Goal: Information Seeking & Learning: Learn about a topic

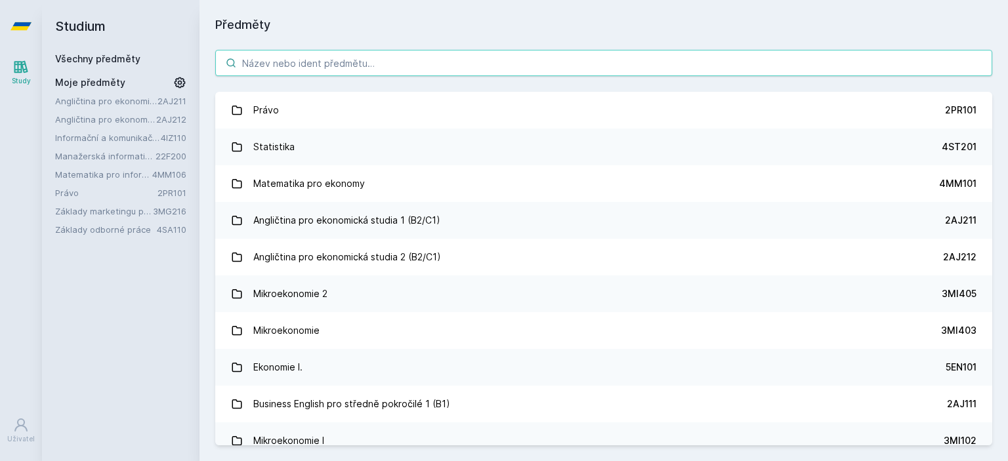
click at [301, 64] on input "search" at bounding box center [603, 63] width 777 height 26
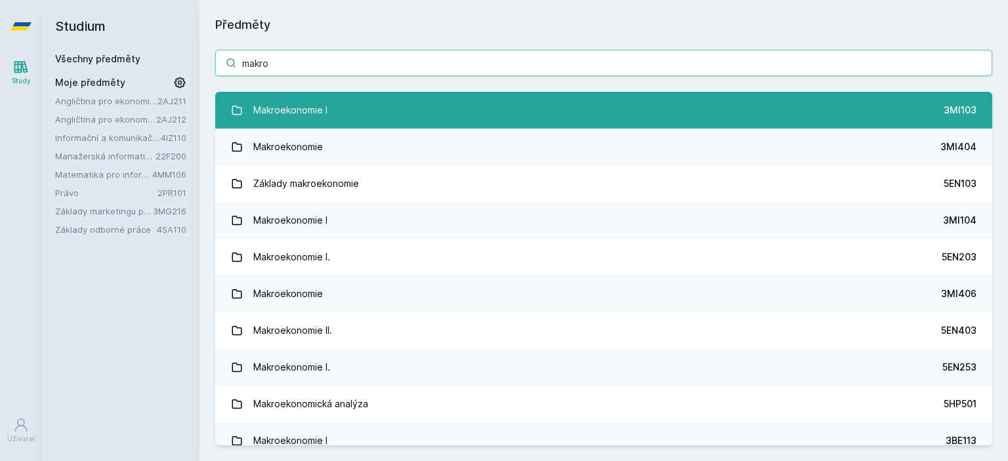
type input "makro"
click at [284, 110] on div "Makroekonomie I" at bounding box center [290, 110] width 74 height 26
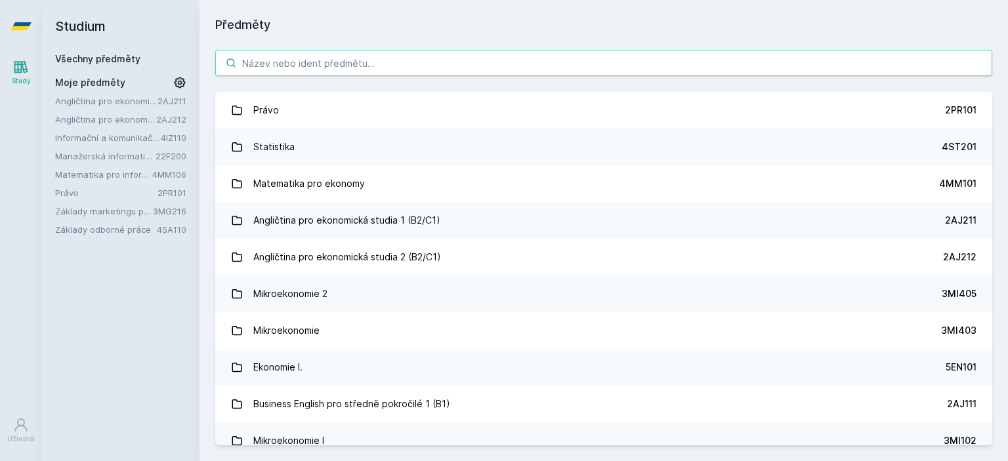
click at [312, 69] on input "search" at bounding box center [603, 63] width 777 height 26
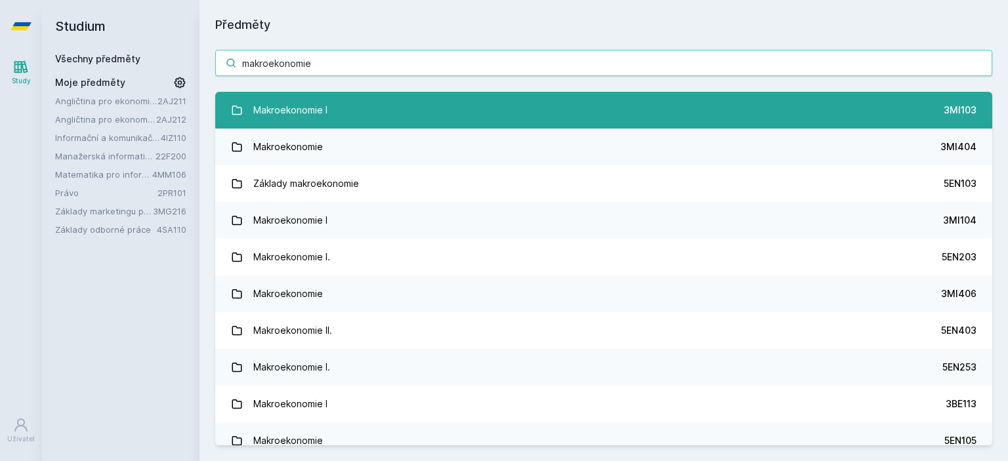
type input "makroekonomie"
click at [322, 106] on div "Makroekonomie I" at bounding box center [290, 110] width 74 height 26
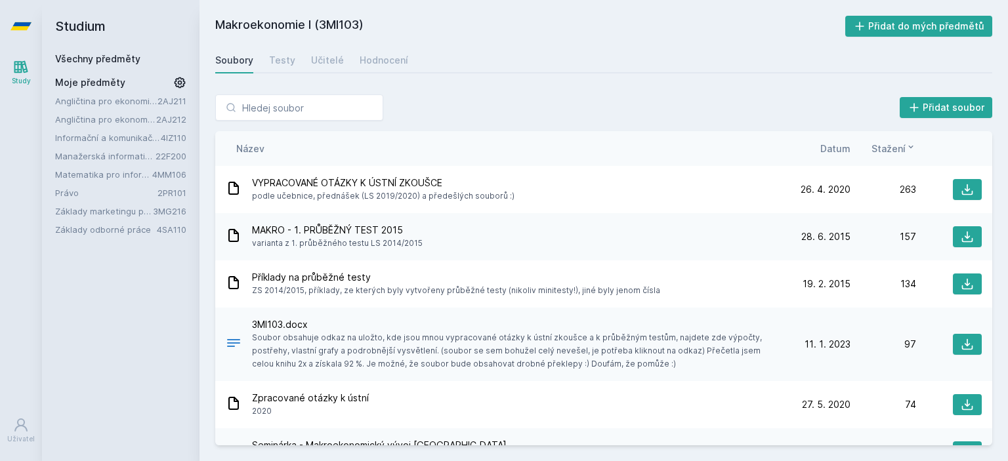
click at [910, 150] on icon at bounding box center [911, 147] width 11 height 11
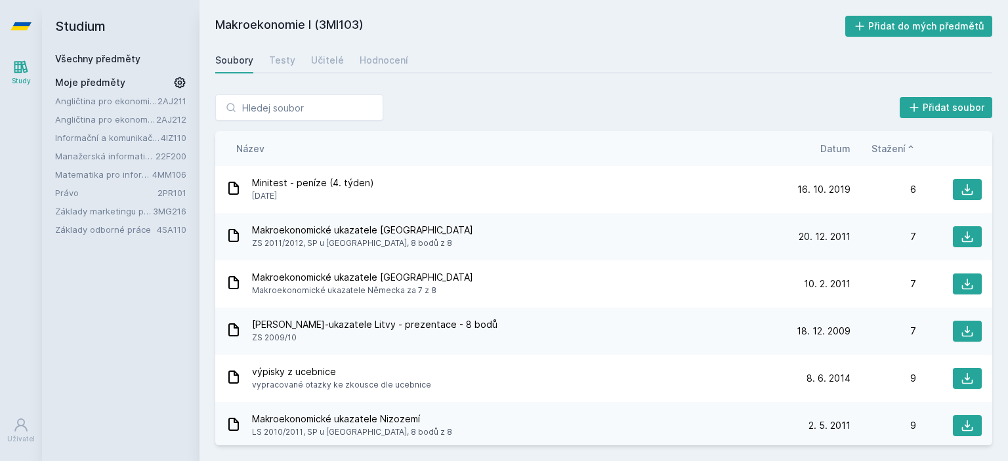
click at [910, 150] on icon at bounding box center [911, 147] width 11 height 11
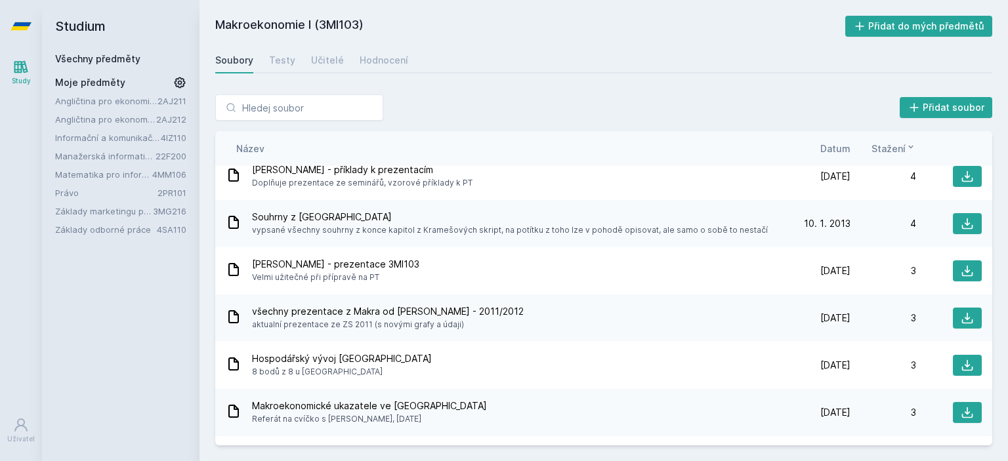
scroll to position [1828, 0]
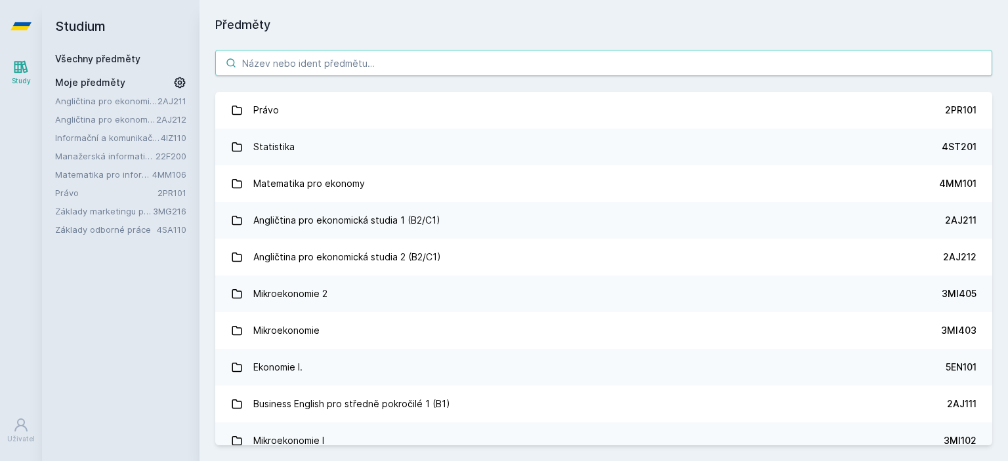
click at [343, 71] on input "search" at bounding box center [603, 63] width 777 height 26
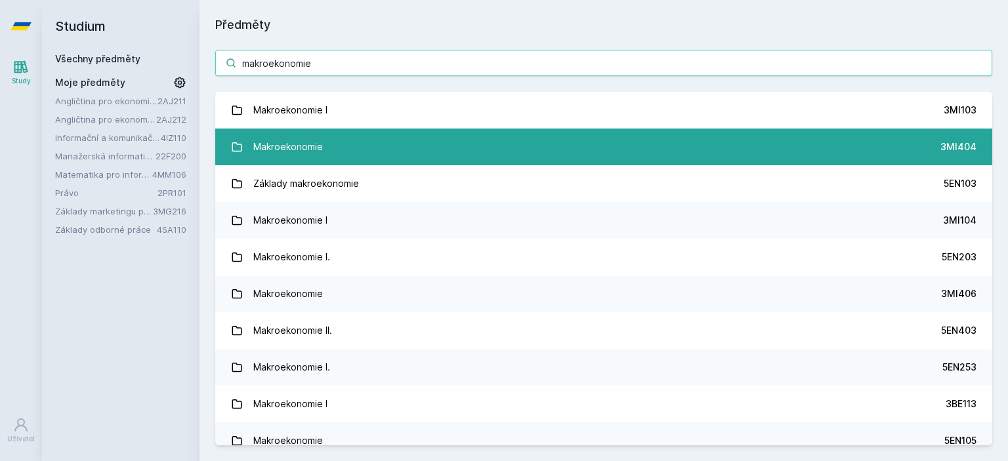
type input "makroekonomie"
click at [291, 148] on div "Makroekonomie" at bounding box center [288, 147] width 70 height 26
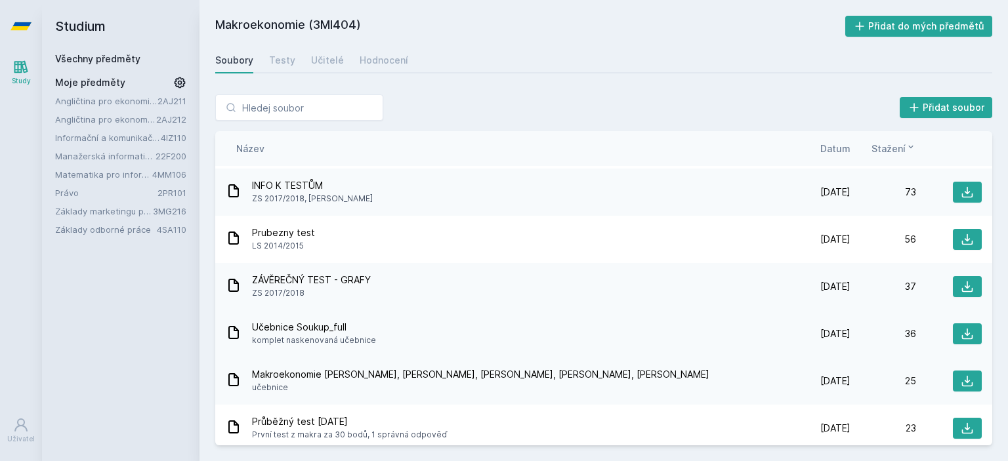
scroll to position [149, 0]
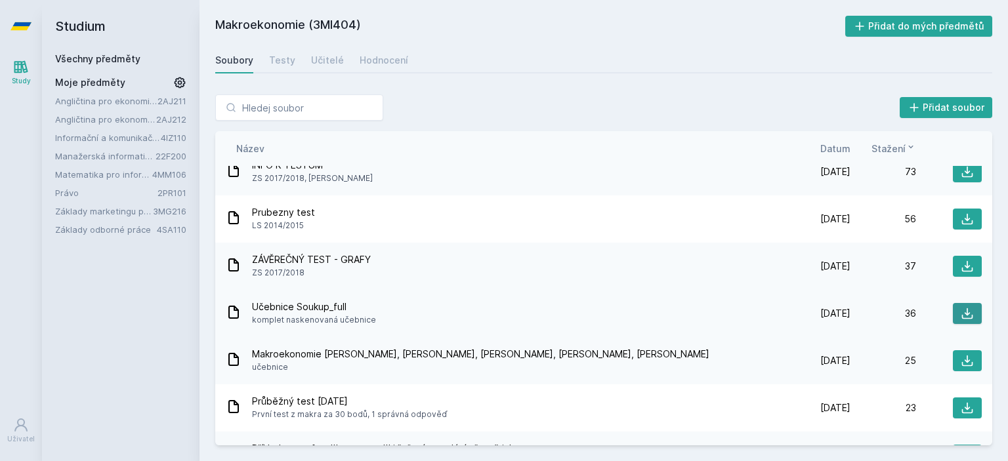
click at [978, 315] on button at bounding box center [967, 313] width 29 height 21
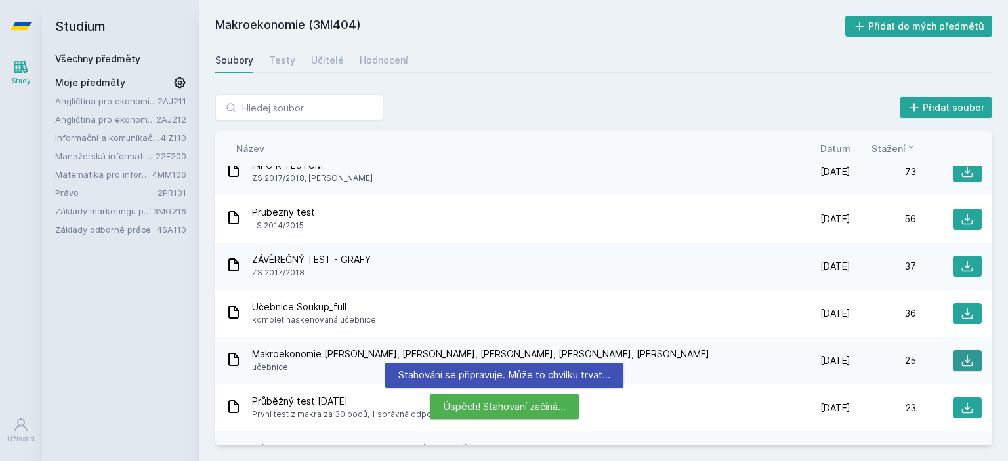
click at [968, 357] on icon at bounding box center [967, 361] width 11 height 11
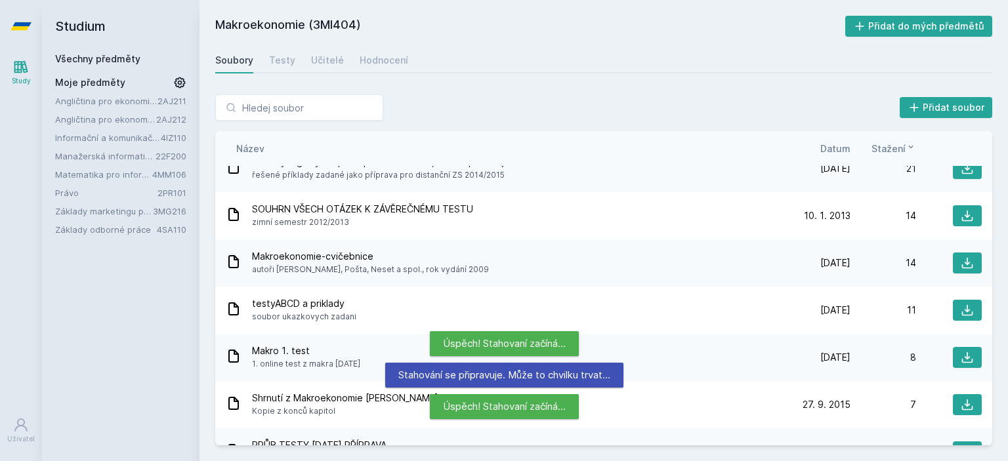
scroll to position [437, 0]
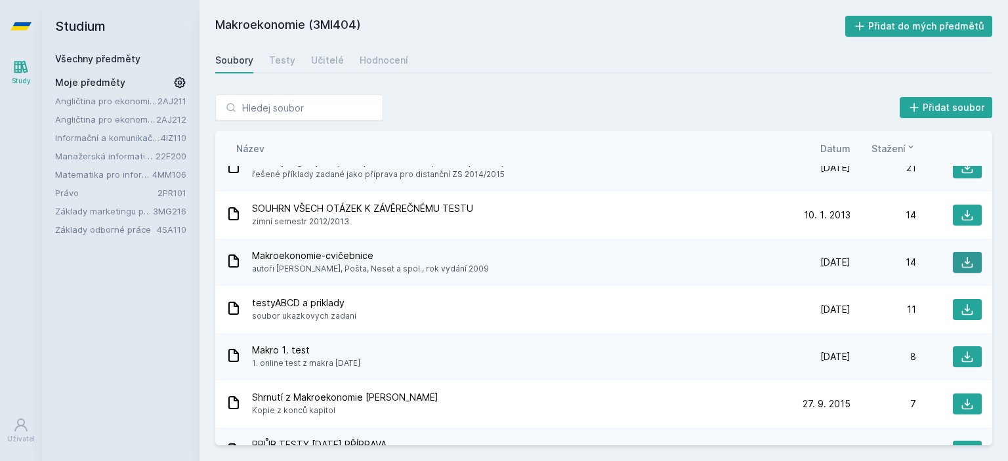
click at [960, 263] on button at bounding box center [967, 262] width 29 height 21
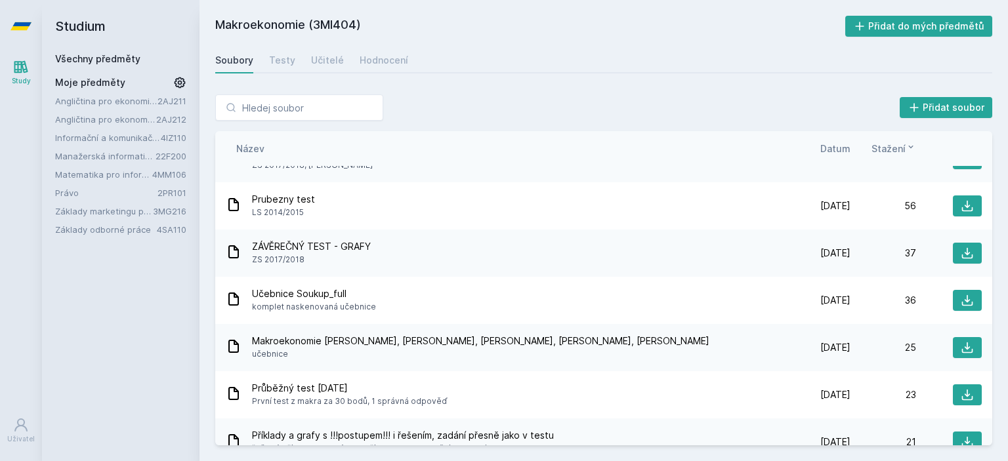
scroll to position [0, 0]
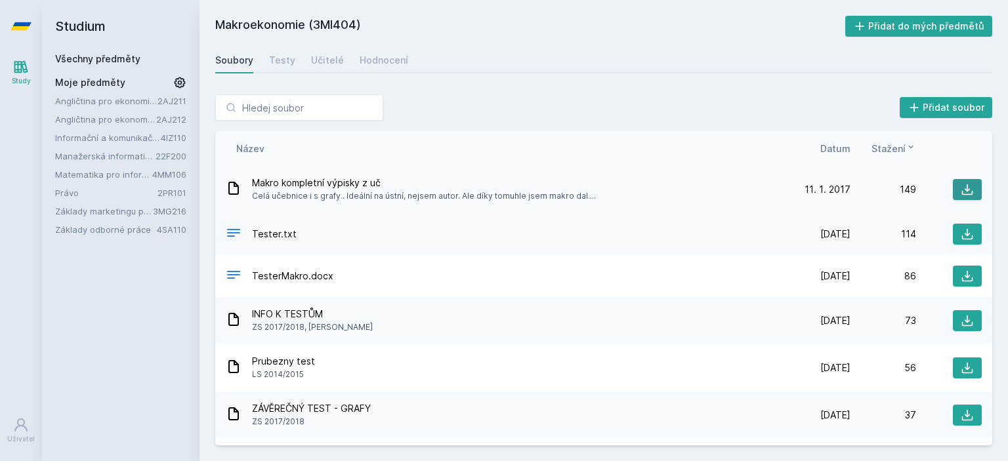
click at [955, 192] on button at bounding box center [967, 189] width 29 height 21
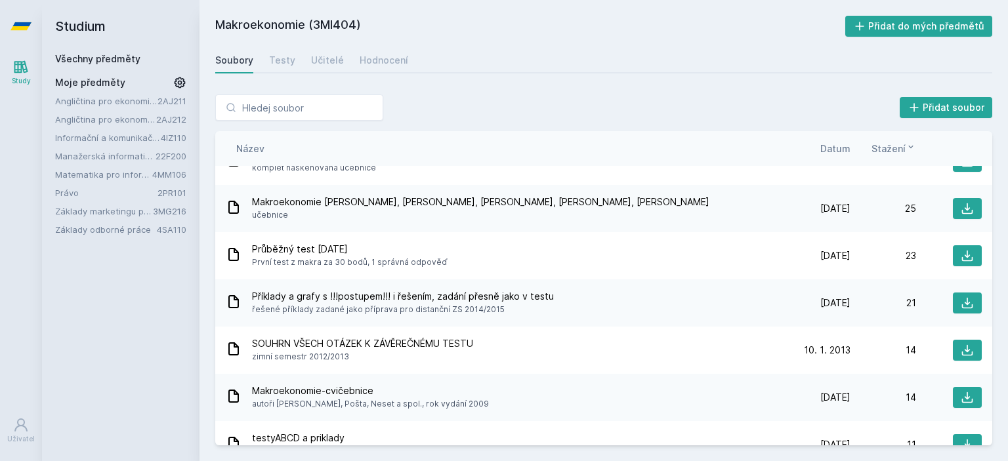
scroll to position [299, 0]
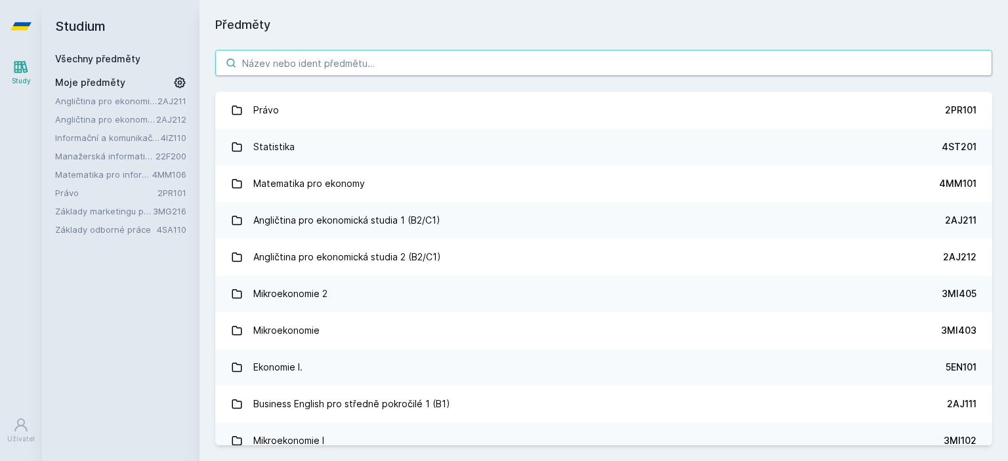
click at [337, 73] on input "search" at bounding box center [603, 63] width 777 height 26
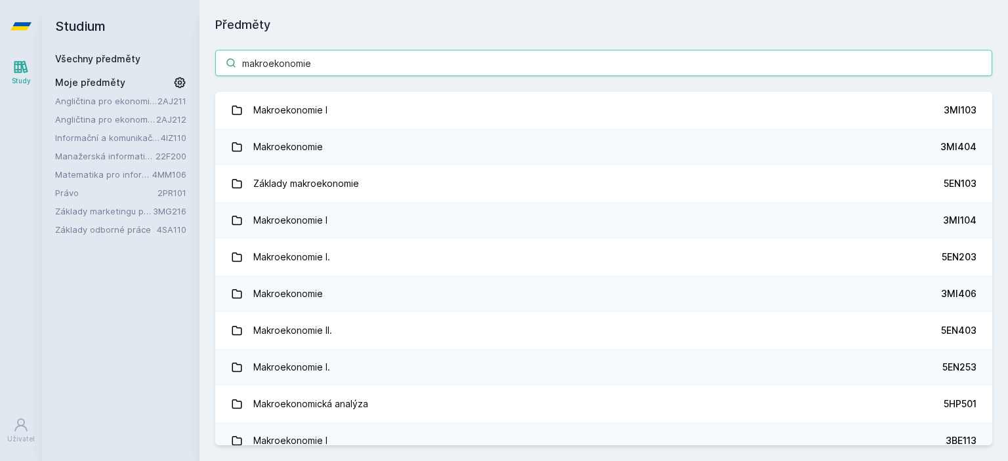
type input "makroekonomie"
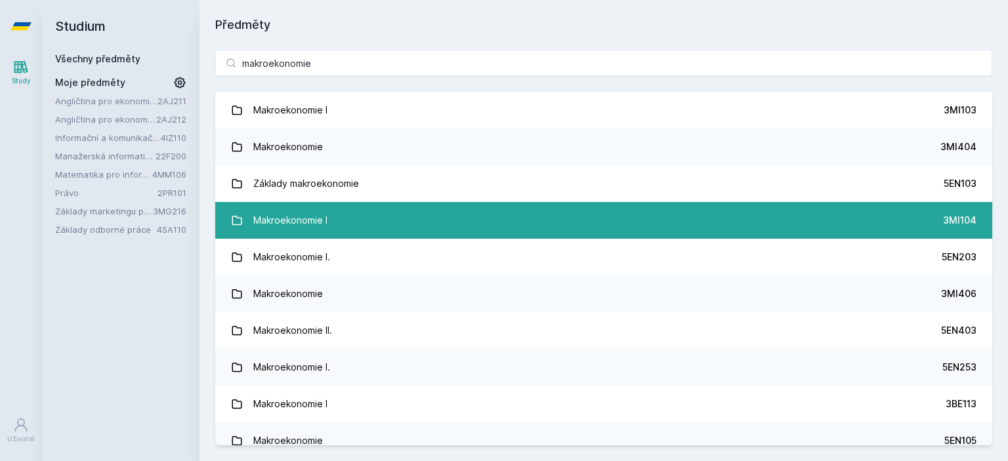
click at [282, 220] on div "Makroekonomie I" at bounding box center [290, 220] width 74 height 26
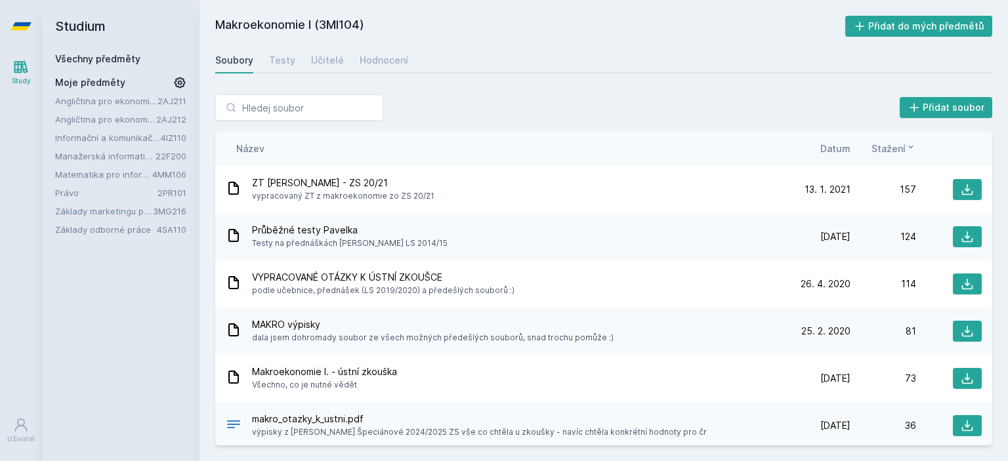
click at [832, 149] on span "Datum" at bounding box center [836, 149] width 30 height 14
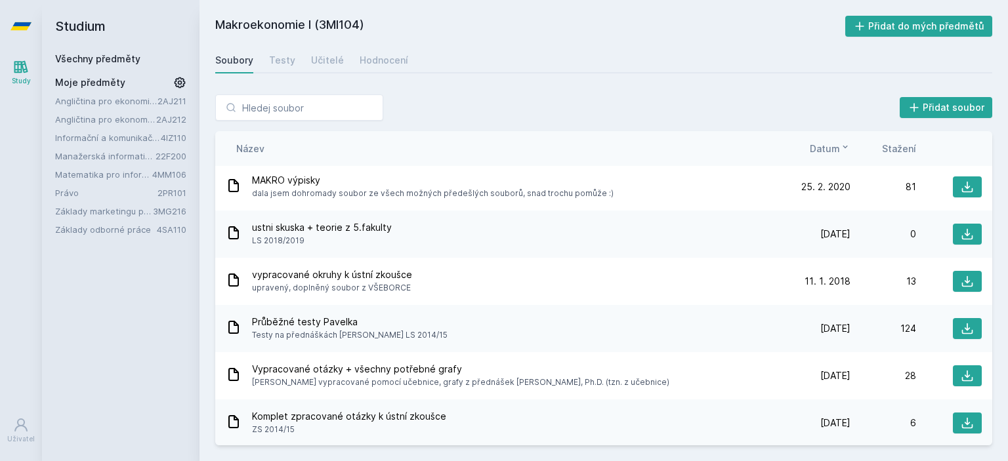
scroll to position [192, 0]
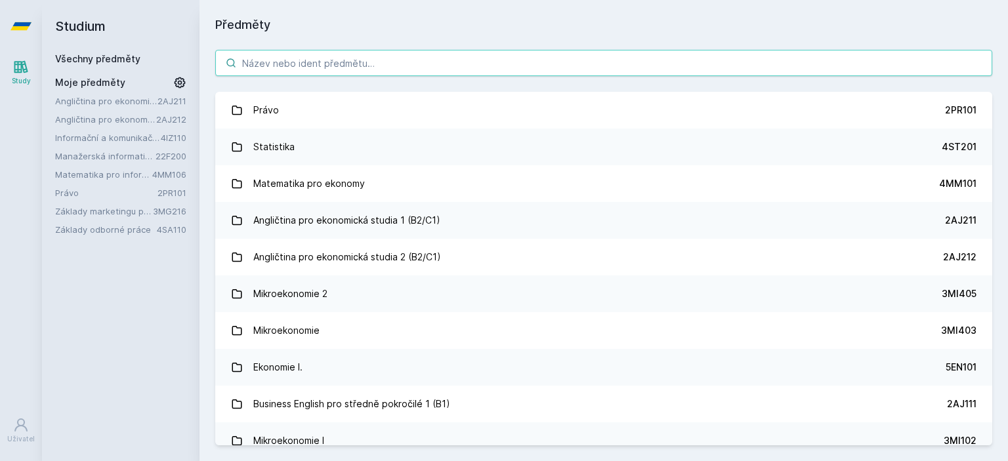
click at [297, 70] on input "search" at bounding box center [603, 63] width 777 height 26
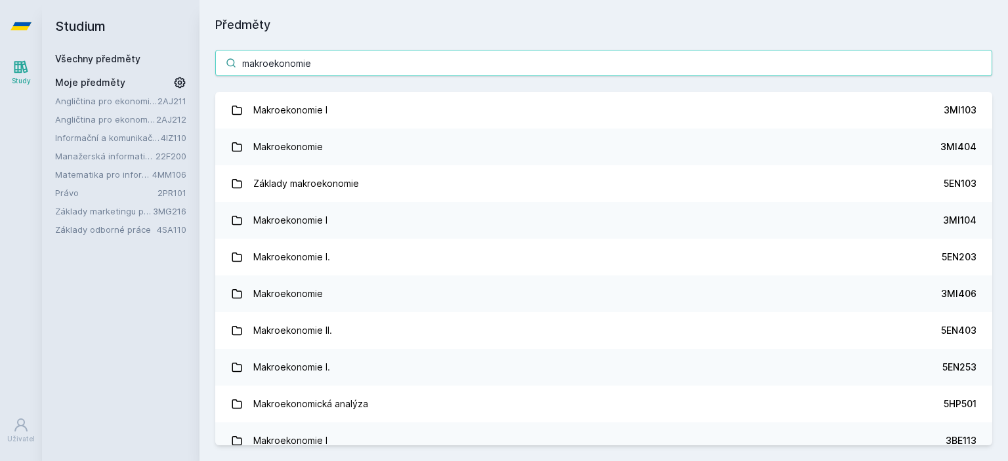
type input "makroekonomie"
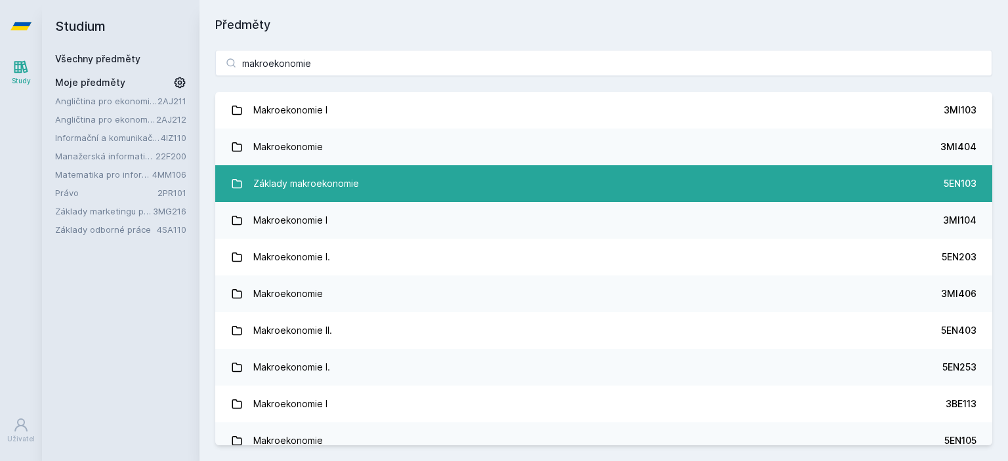
click at [297, 188] on div "Základy makroekonomie" at bounding box center [306, 184] width 106 height 26
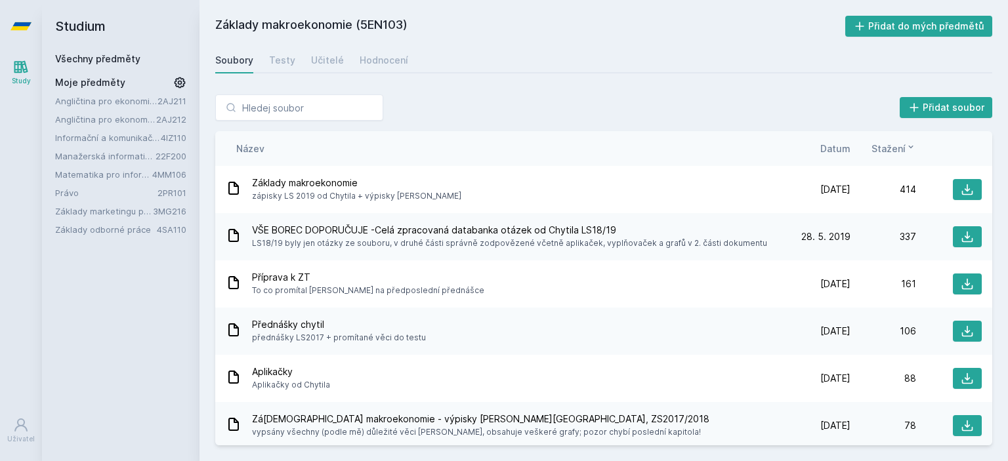
click at [843, 151] on span "Datum" at bounding box center [836, 149] width 30 height 14
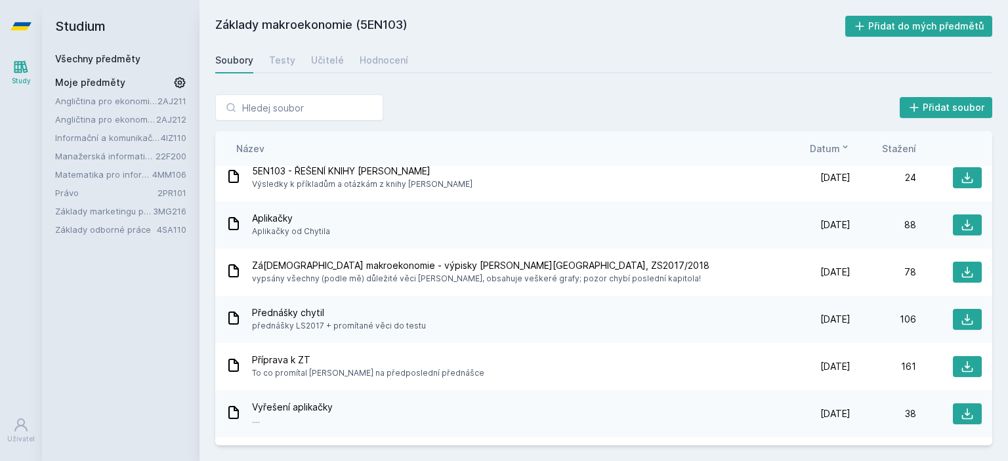
scroll to position [145, 0]
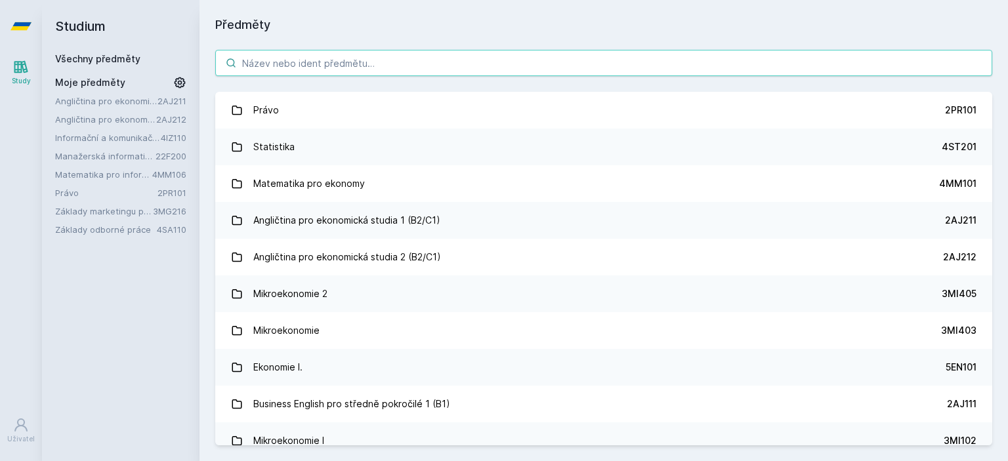
click at [448, 71] on input "search" at bounding box center [603, 63] width 777 height 26
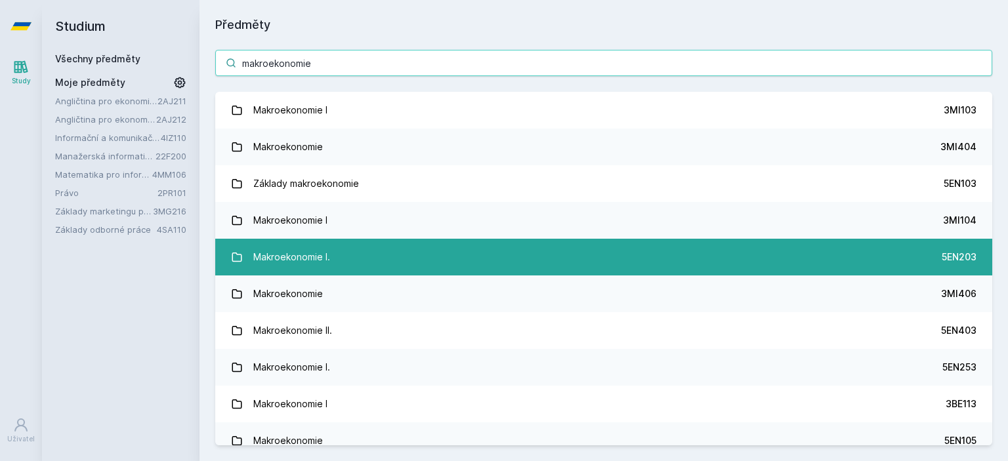
type input "makroekonomie"
click at [306, 256] on div "Makroekonomie I." at bounding box center [291, 257] width 77 height 26
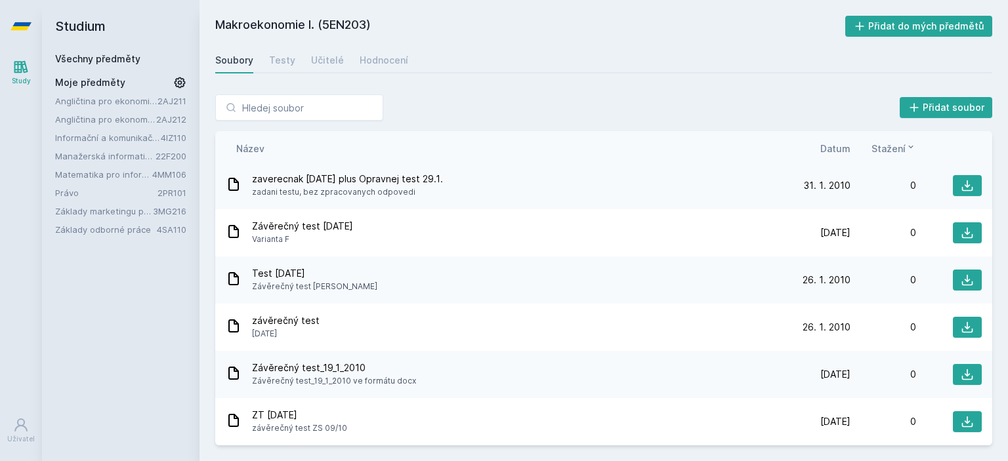
scroll to position [1652, 0]
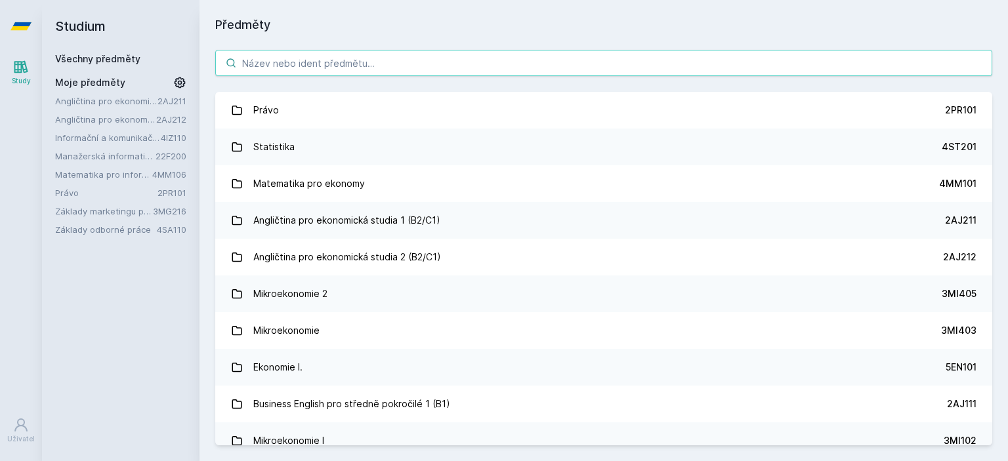
click at [368, 62] on input "search" at bounding box center [603, 63] width 777 height 26
paste input "makroekonomie"
type input "makroekonomie"
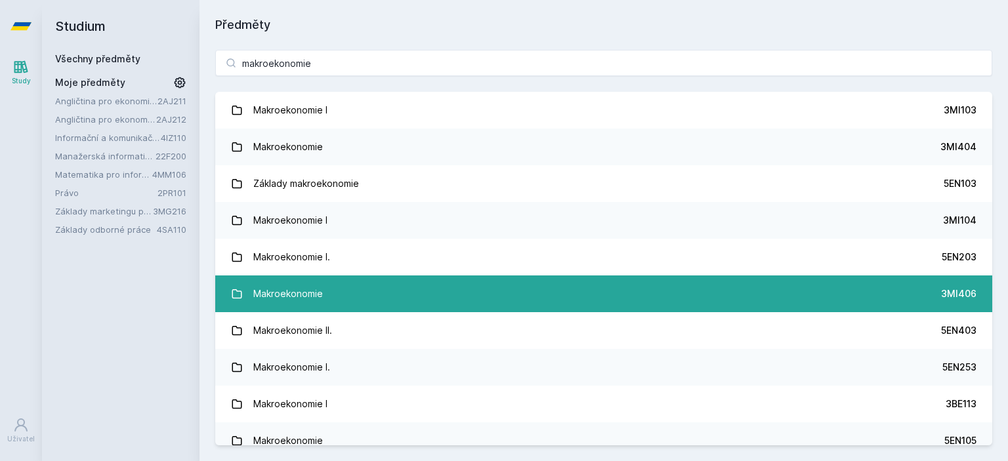
click at [298, 300] on div "Makroekonomie" at bounding box center [288, 294] width 70 height 26
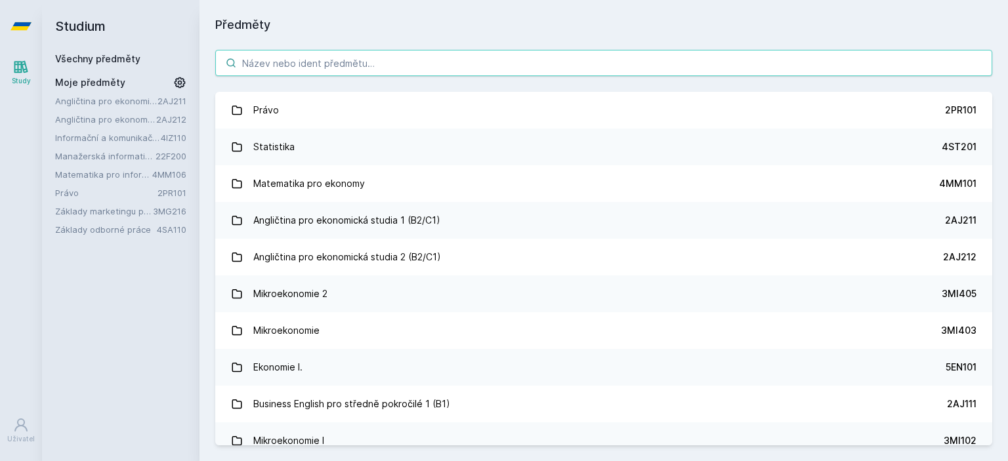
click at [332, 62] on input "search" at bounding box center [603, 63] width 777 height 26
paste input "makroekonomie"
type input "makroekonomie"
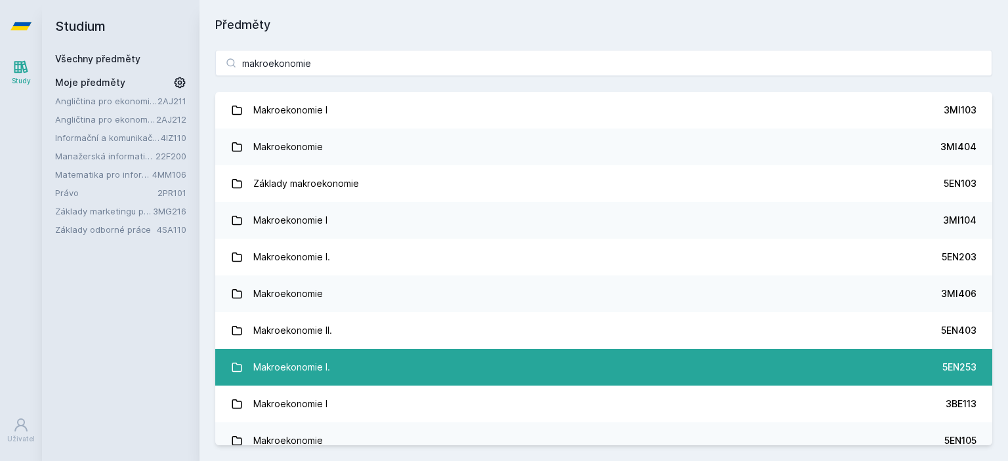
click at [305, 366] on div "Makroekonomie I." at bounding box center [291, 367] width 77 height 26
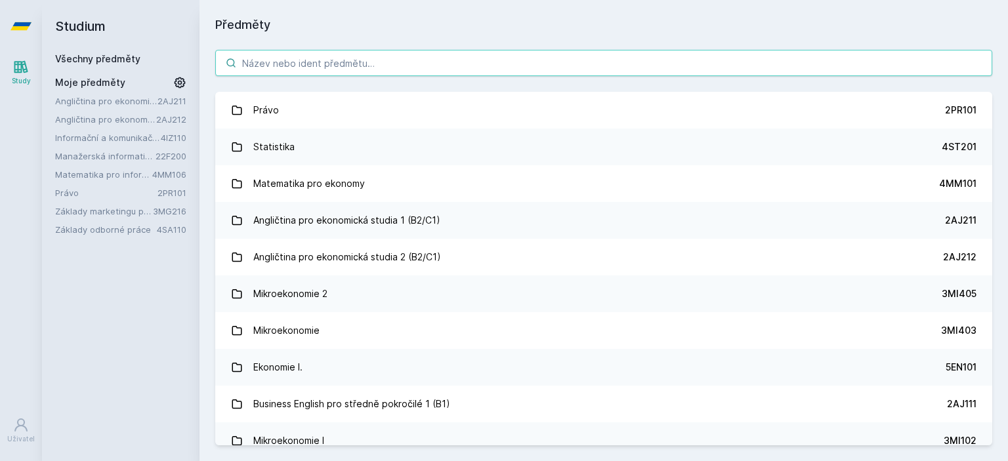
click at [315, 58] on input "search" at bounding box center [603, 63] width 777 height 26
paste input "makroekonomie"
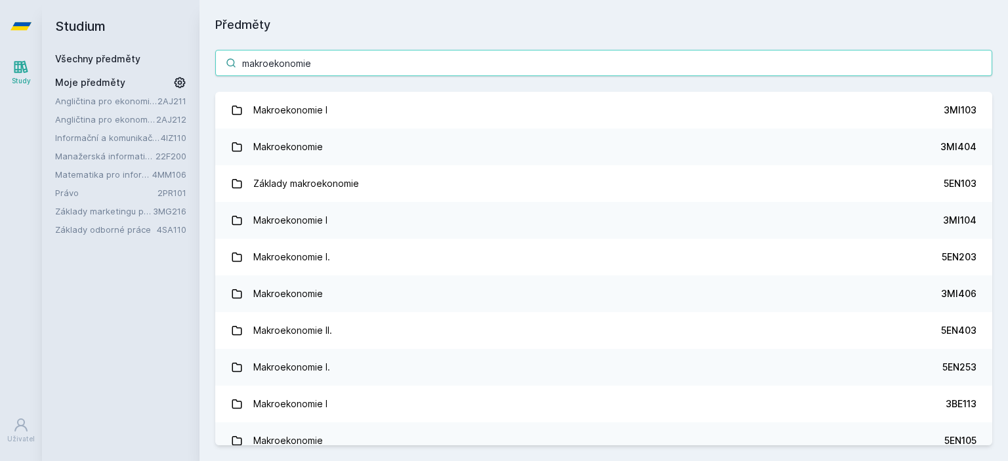
type input "makroekonomie"
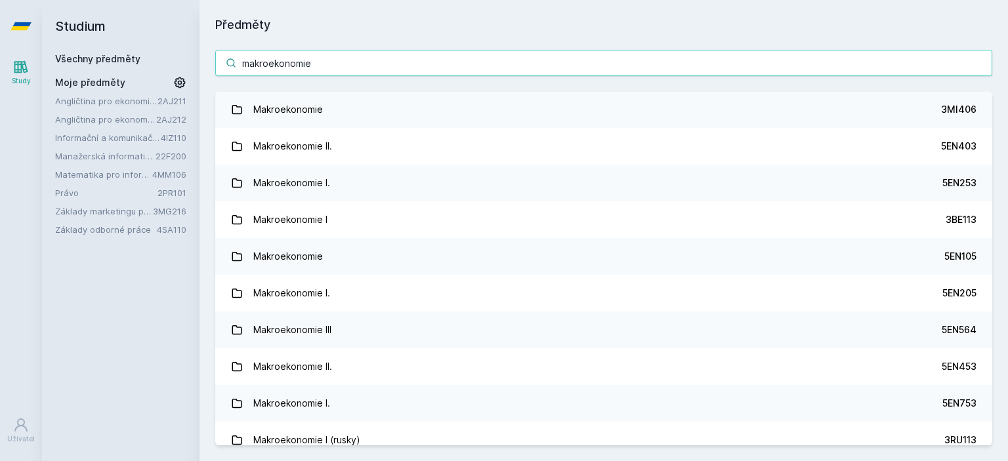
scroll to position [199, 0]
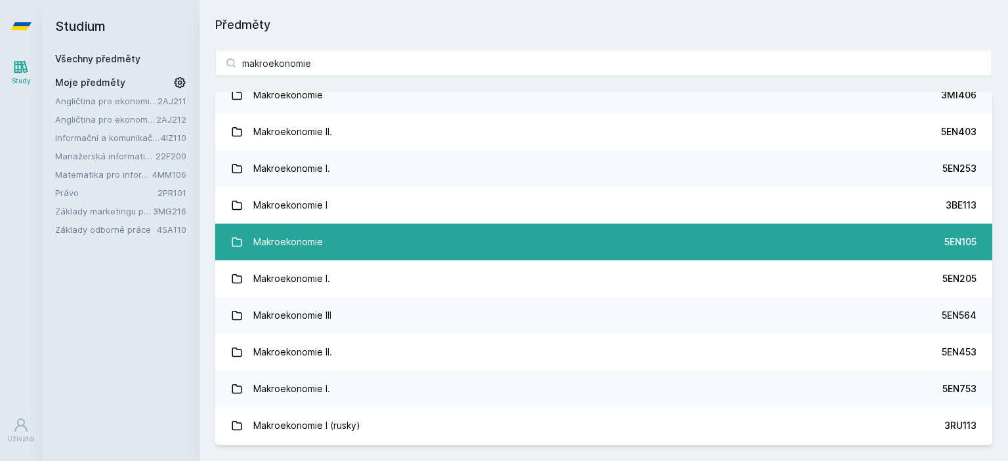
click at [285, 250] on div "Makroekonomie" at bounding box center [288, 242] width 70 height 26
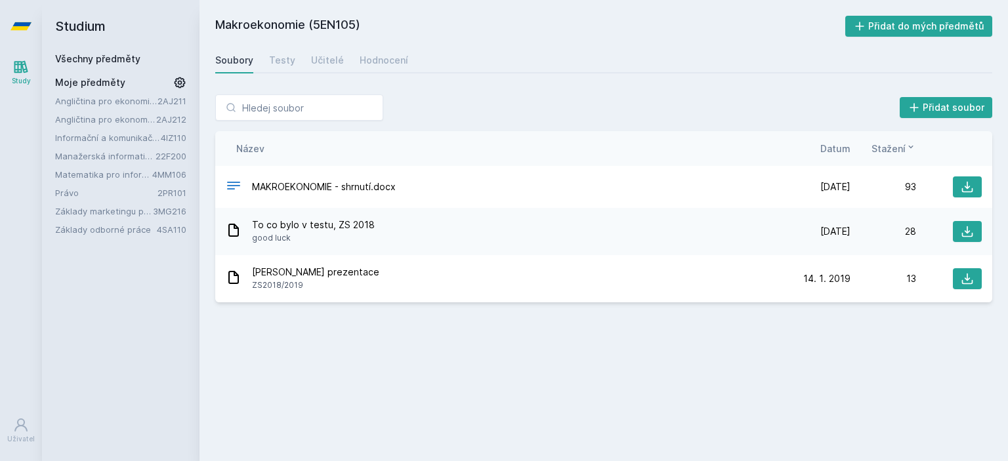
click at [285, 250] on div "To co bylo v testu, ZS 2018 good luck [DATE] [DATE] 28" at bounding box center [603, 231] width 777 height 47
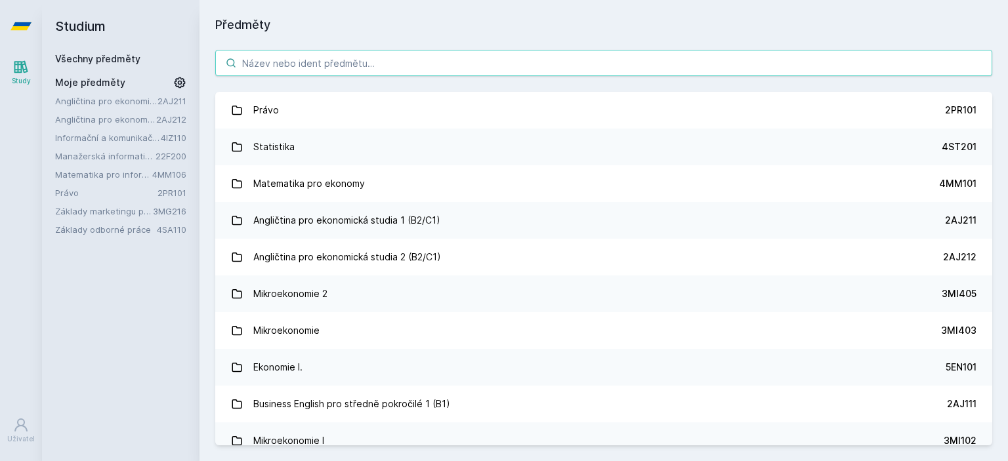
click at [327, 61] on input "search" at bounding box center [603, 63] width 777 height 26
paste input "makroekonomie"
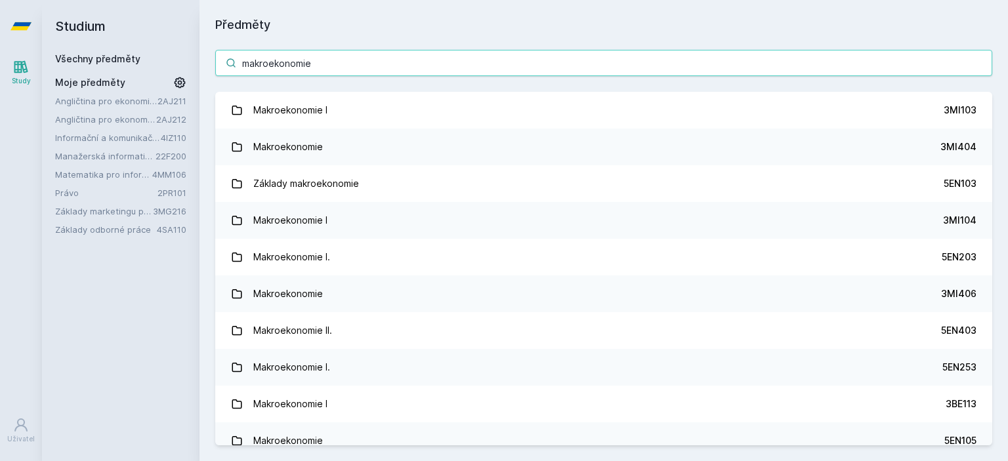
type input "makroekonomie"
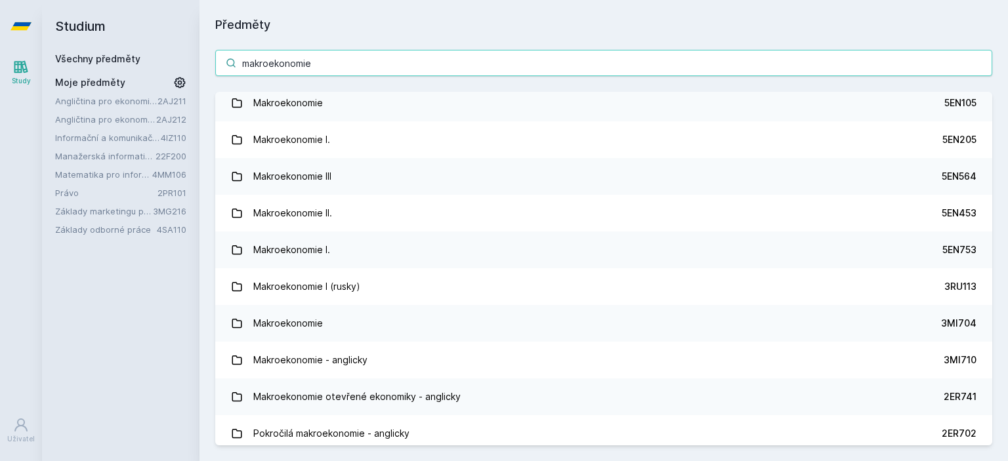
scroll to position [341, 0]
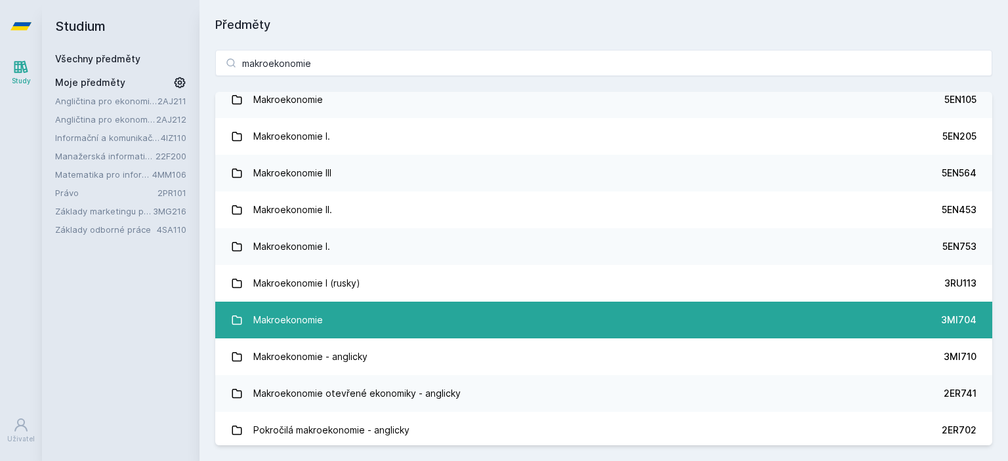
click at [293, 332] on div "Makroekonomie" at bounding box center [288, 320] width 70 height 26
